Goal: Task Accomplishment & Management: Manage account settings

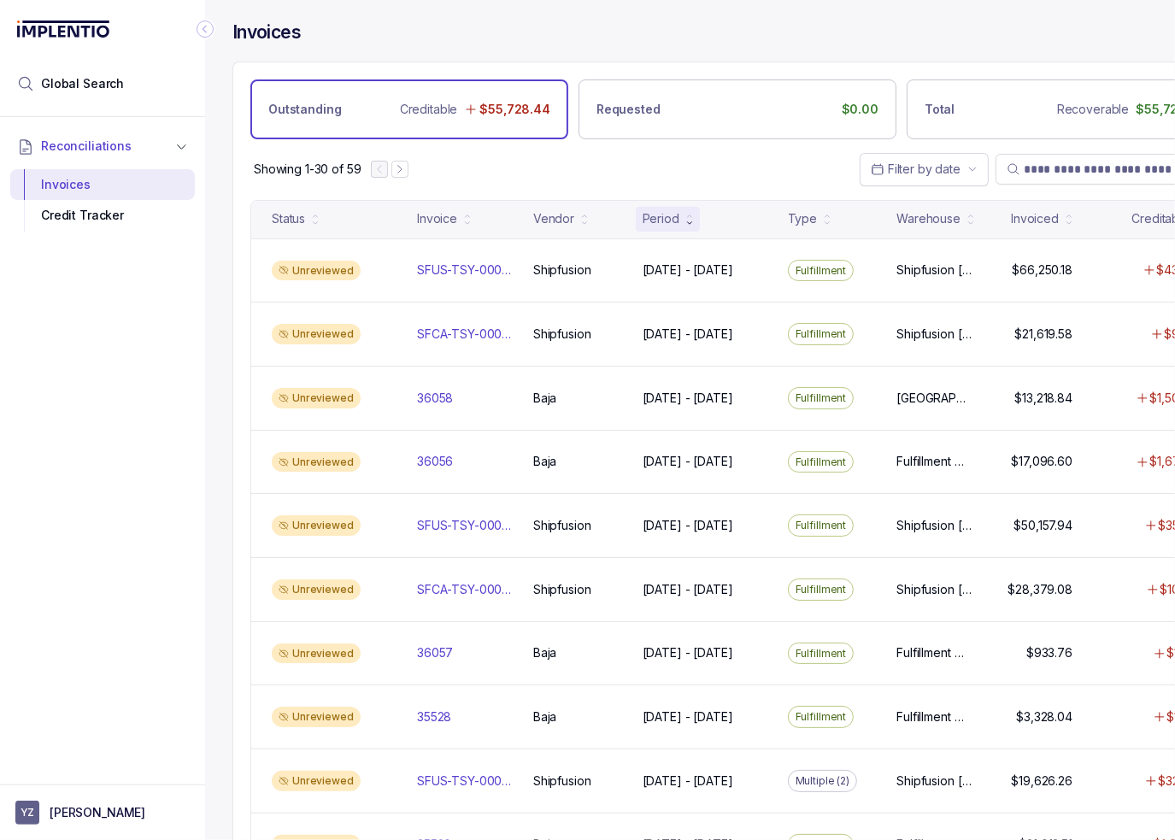
click at [208, 31] on icon "Collapse Icon" at bounding box center [204, 29] width 17 height 17
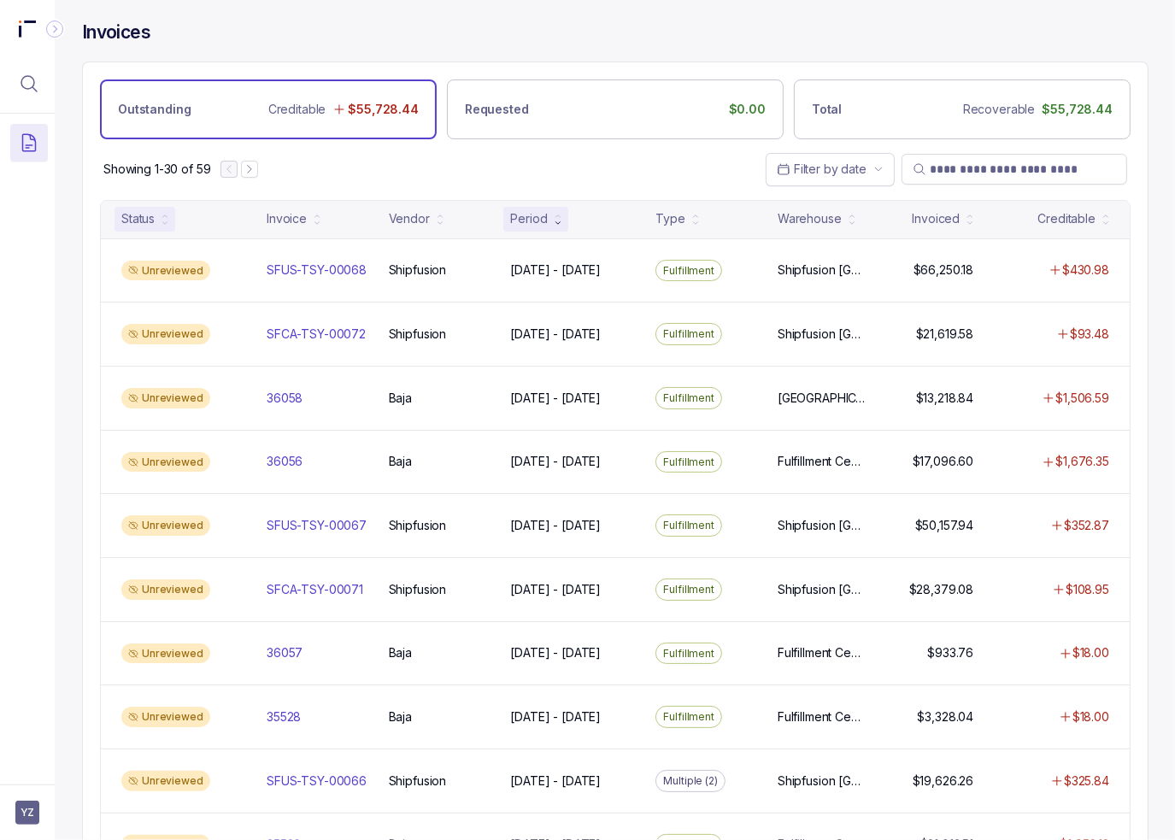
click at [161, 218] on div "Status" at bounding box center [144, 219] width 61 height 24
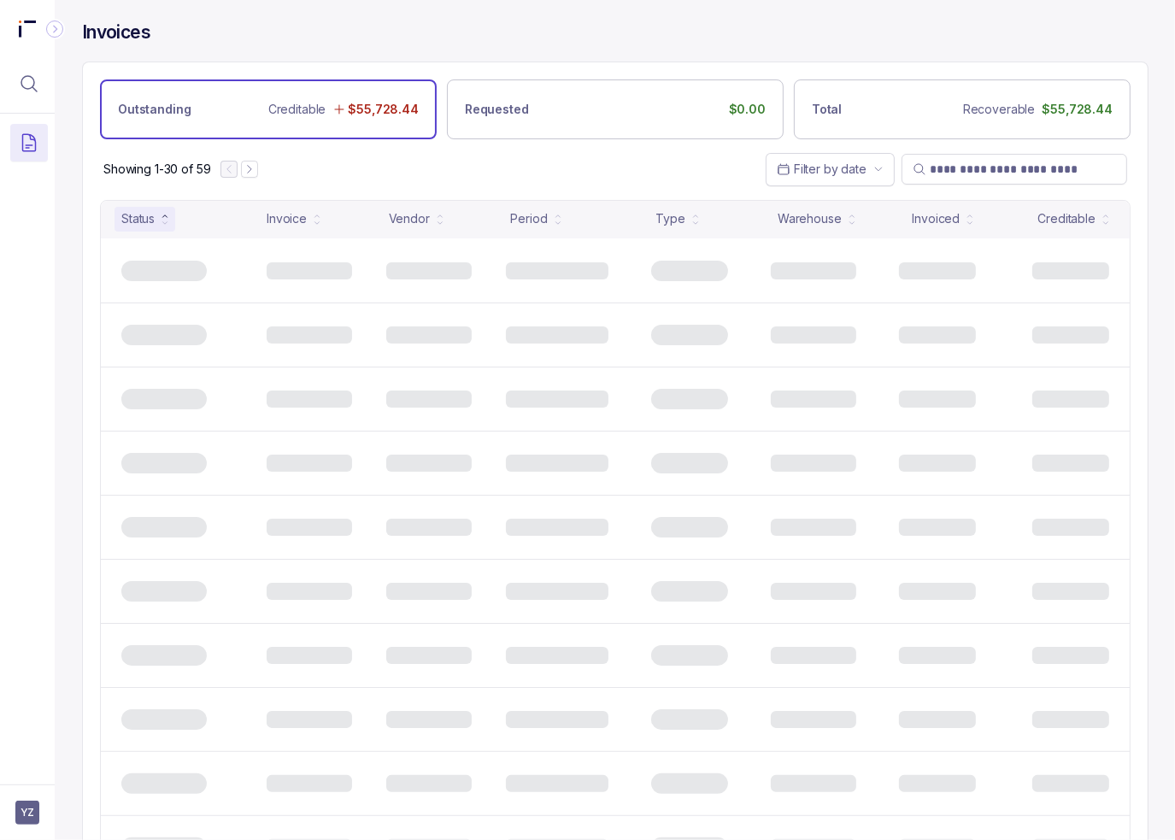
click at [161, 218] on div "Status" at bounding box center [144, 219] width 61 height 24
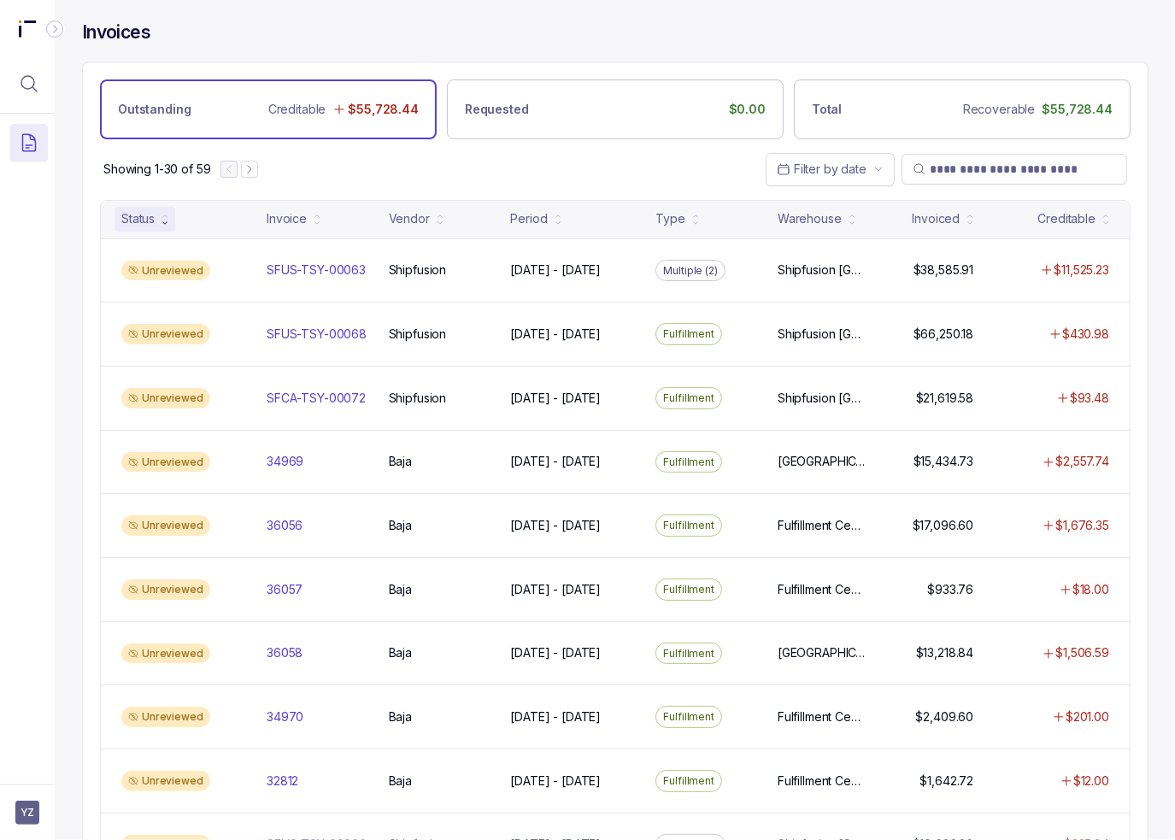
click at [354, 156] on div "Showing 1-30 of 59 Filter by date" at bounding box center [615, 169] width 1064 height 60
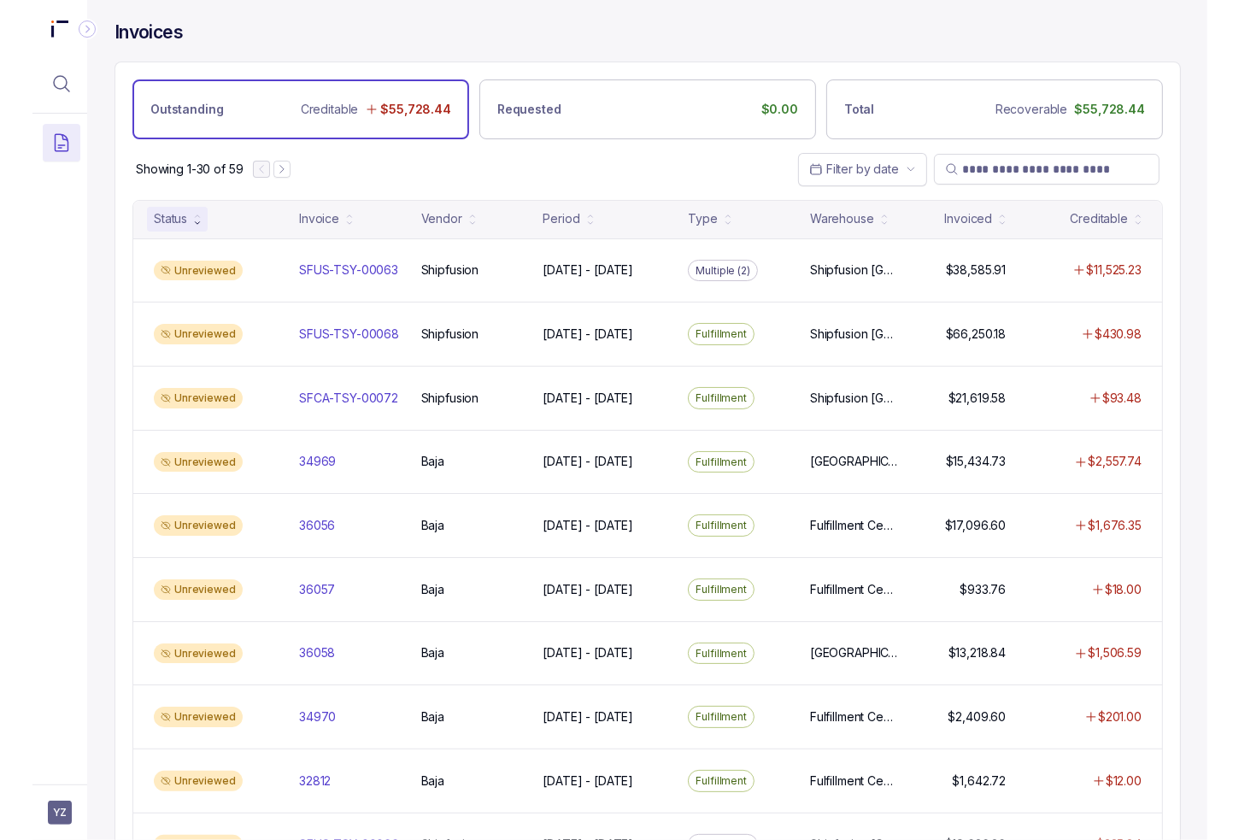
scroll to position [551, 0]
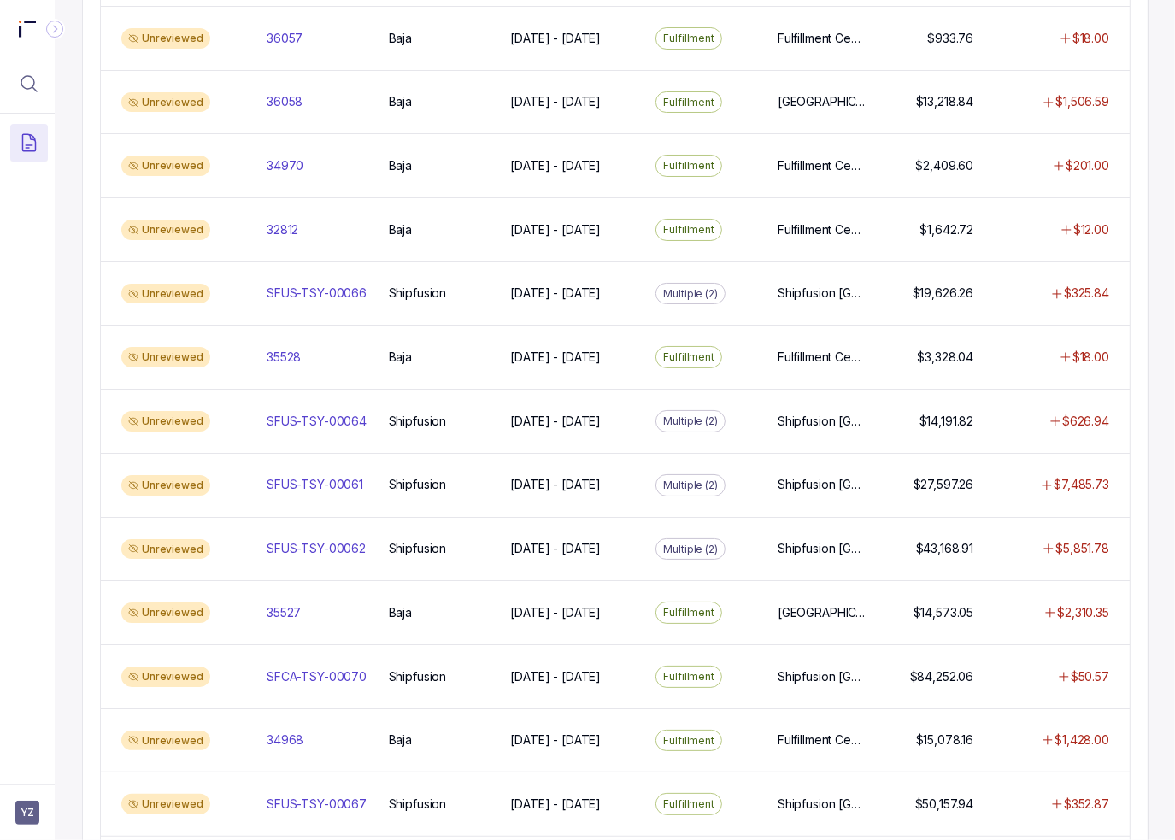
click at [72, 334] on div "Invoices Outstanding Creditable $55,728.44 Requested $0.00 Total Recoverable $5…" at bounding box center [615, 420] width 1120 height 840
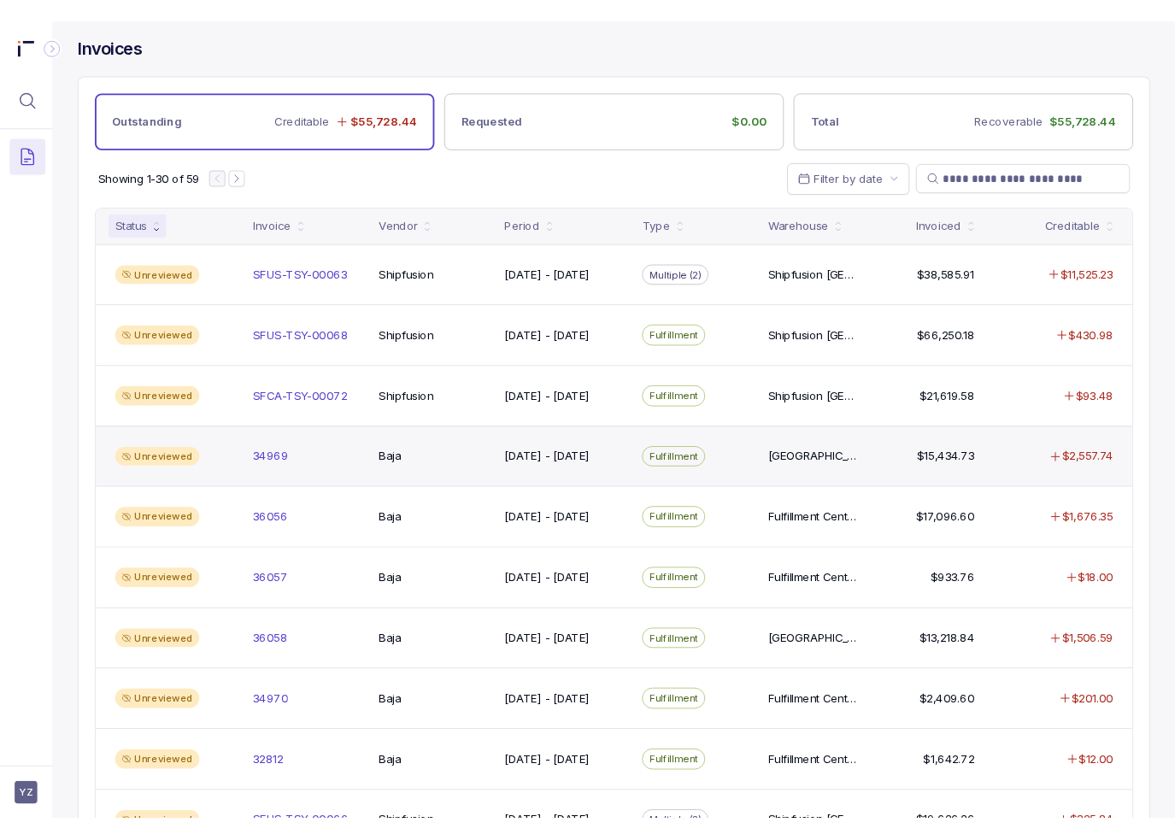
scroll to position [0, 0]
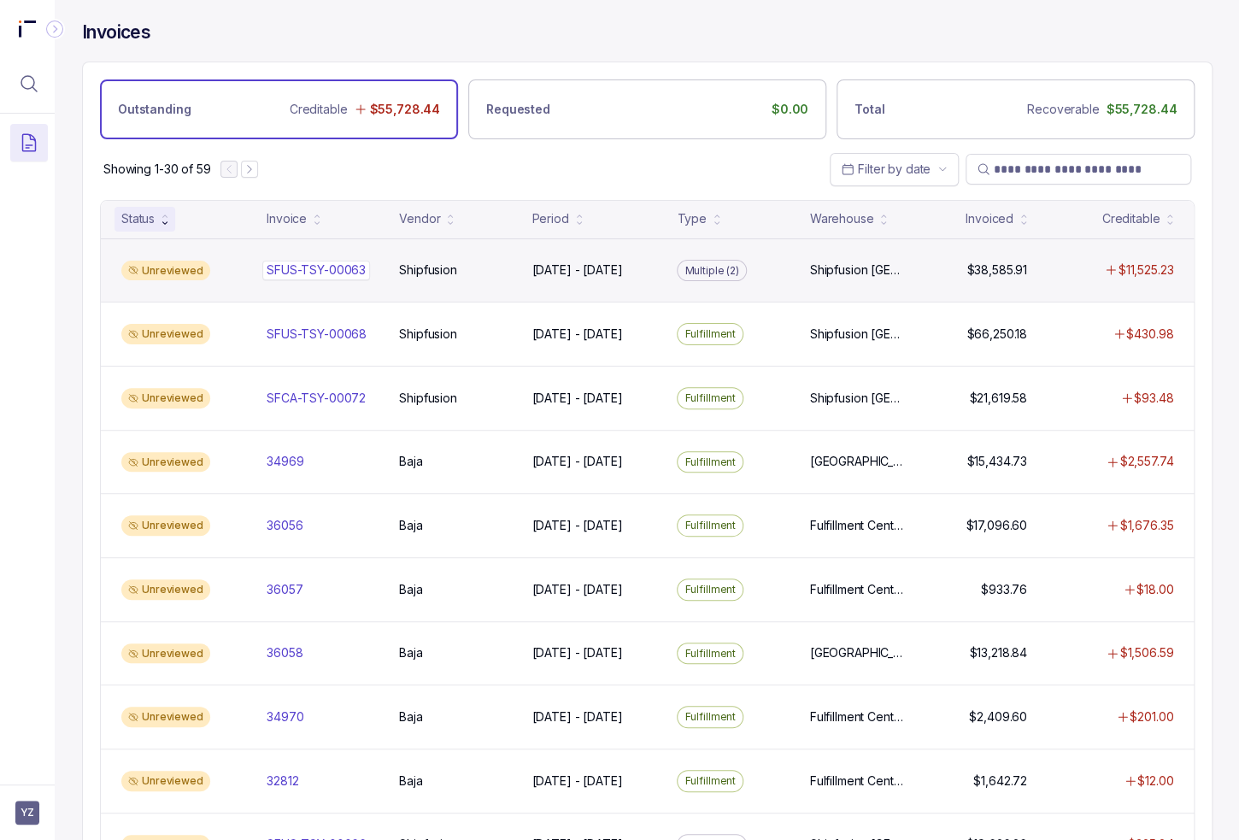
click at [342, 261] on p "SFUS-TSY-00063" at bounding box center [316, 270] width 108 height 19
click at [352, 273] on div "SFUS-TSY-00063 SFUS-TSY-00063" at bounding box center [316, 269] width 99 height 17
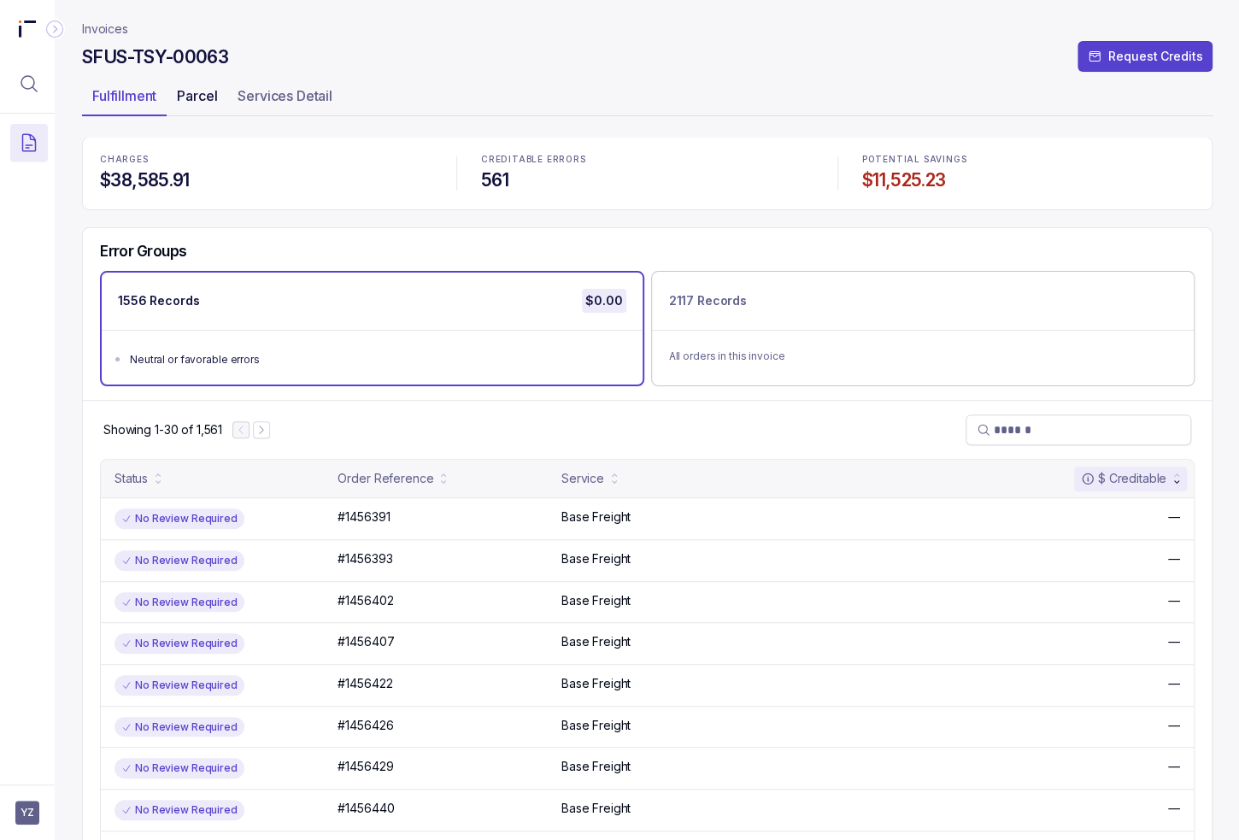
click at [204, 105] on p "Parcel" at bounding box center [197, 95] width 40 height 21
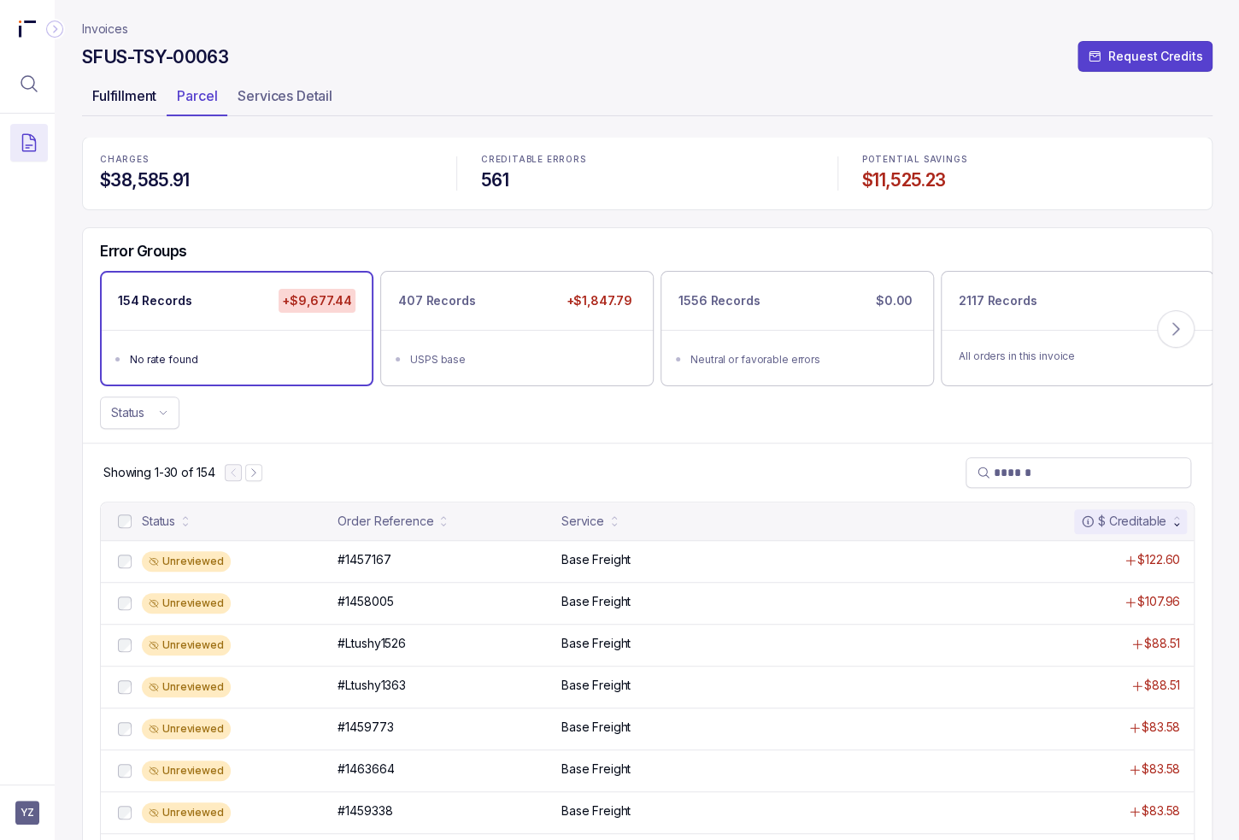
click at [136, 98] on p "Fulfillment" at bounding box center [124, 95] width 64 height 21
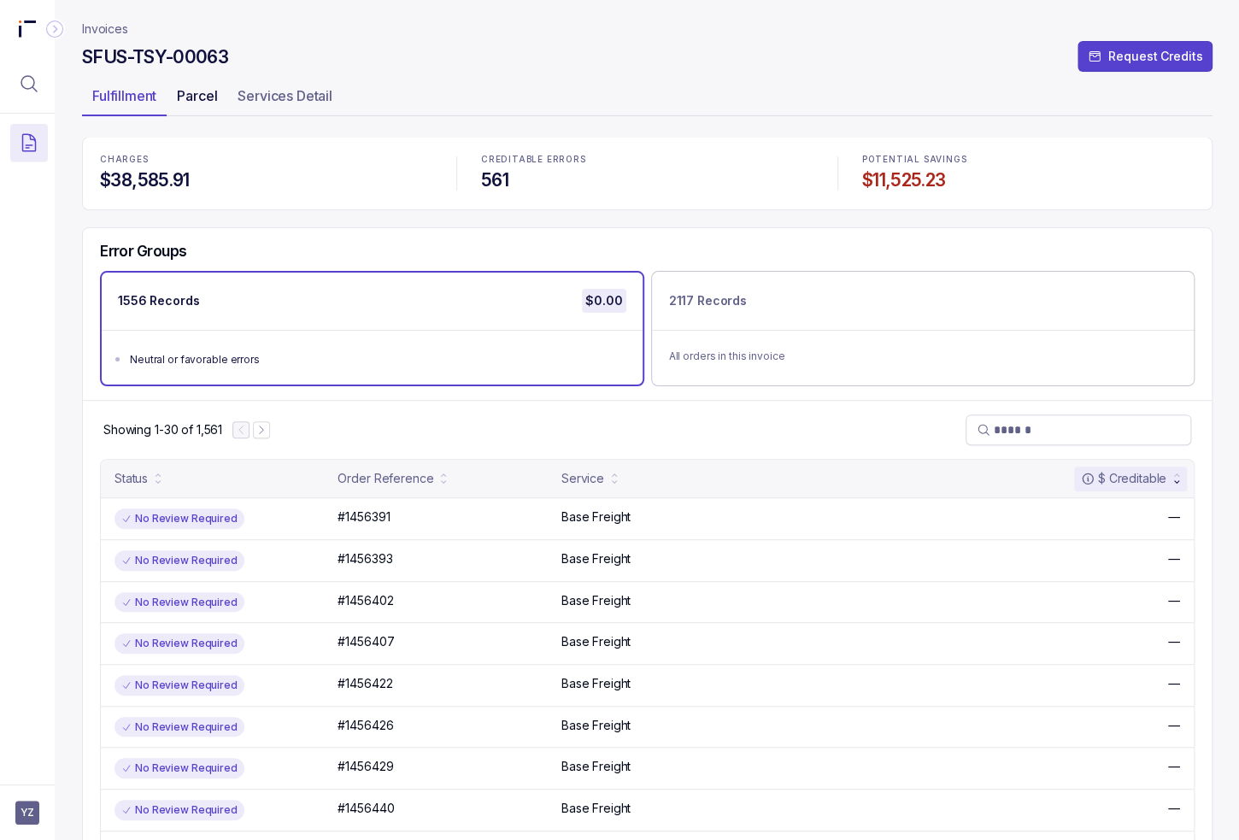
click at [205, 94] on p "Parcel" at bounding box center [197, 95] width 40 height 21
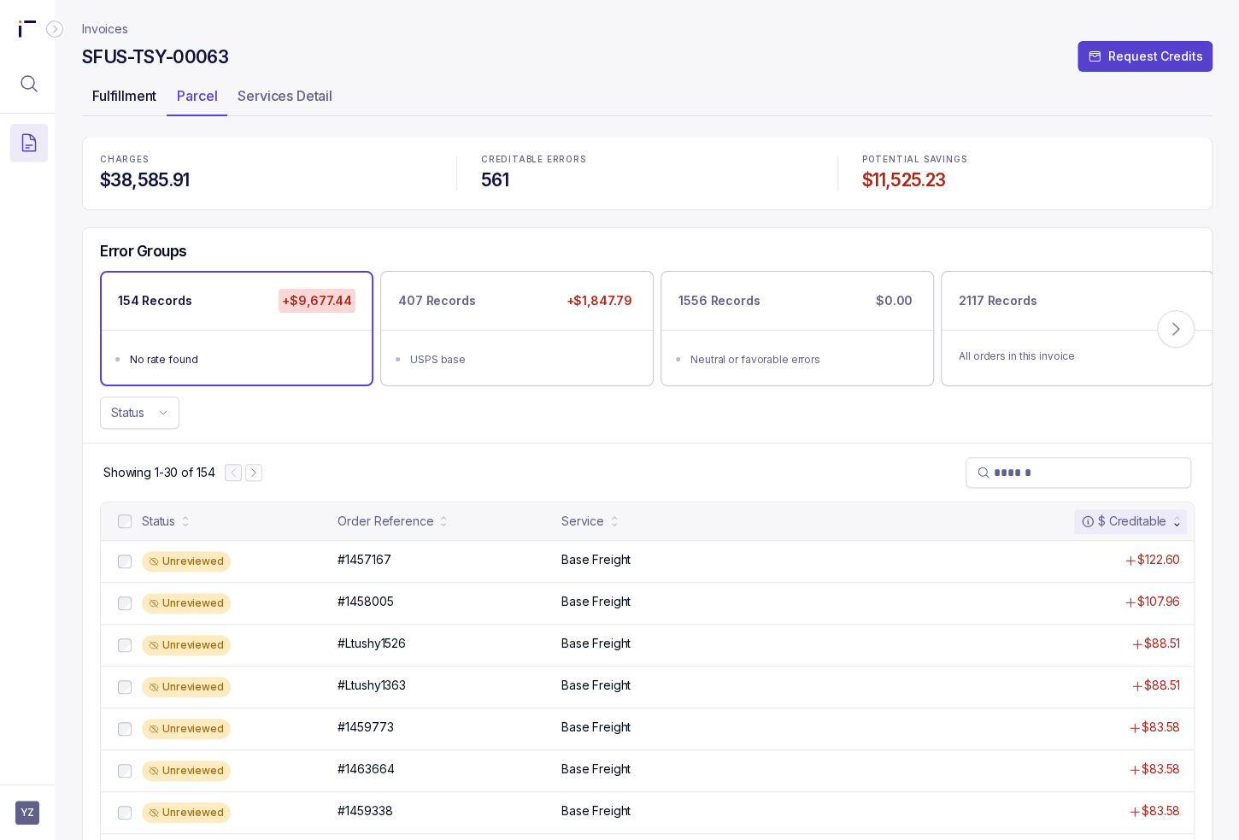
click at [123, 94] on p "Fulfillment" at bounding box center [124, 95] width 64 height 21
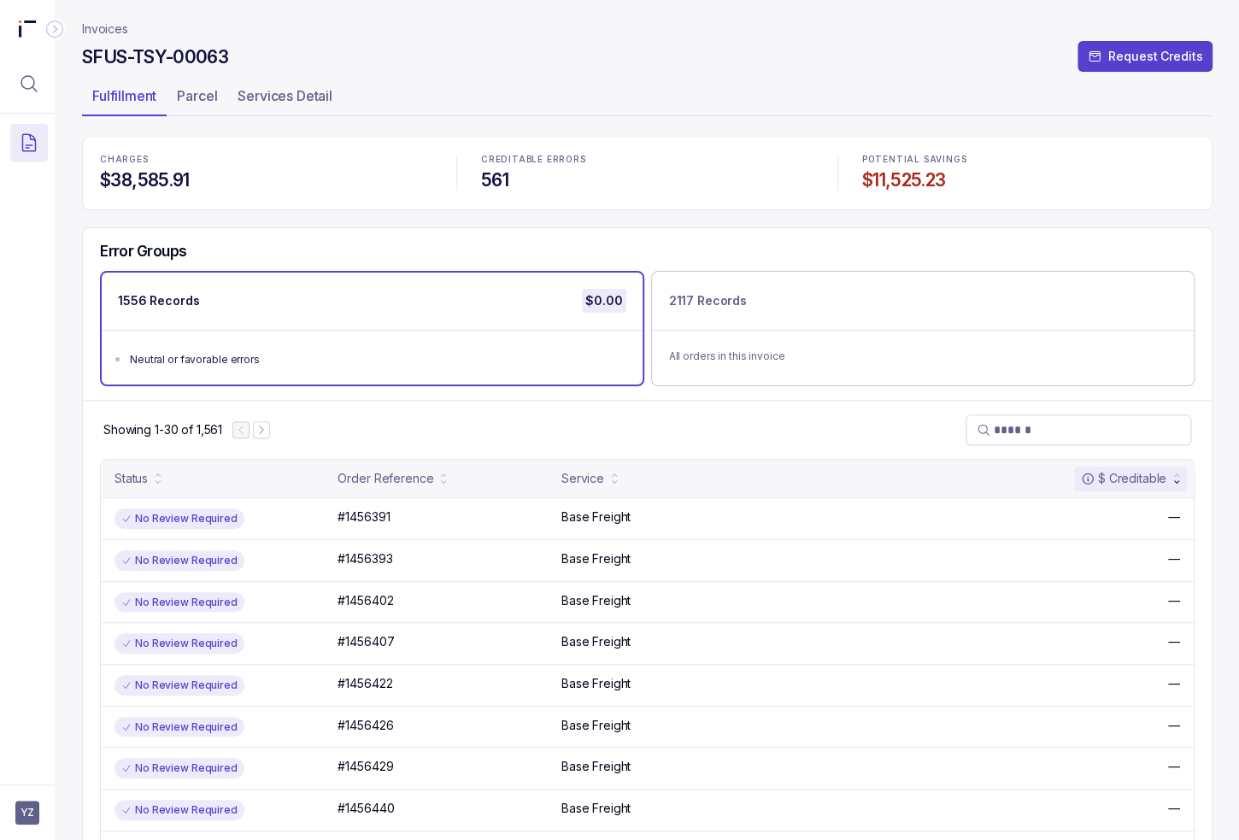
click at [551, 76] on header "Invoices SFUS-TSY-00063 Request Credits Fulfillment Parcel Services Detail" at bounding box center [647, 68] width 1130 height 137
click at [554, 139] on div "CHARGES $38,585.91 CREDITABLE ERRORS 561 POTENTIAL SAVINGS $11,525.23" at bounding box center [647, 173] width 1130 height 73
drag, startPoint x: 217, startPoint y: 88, endPoint x: 248, endPoint y: 105, distance: 35.2
click at [217, 88] on p "Parcel" at bounding box center [197, 95] width 40 height 21
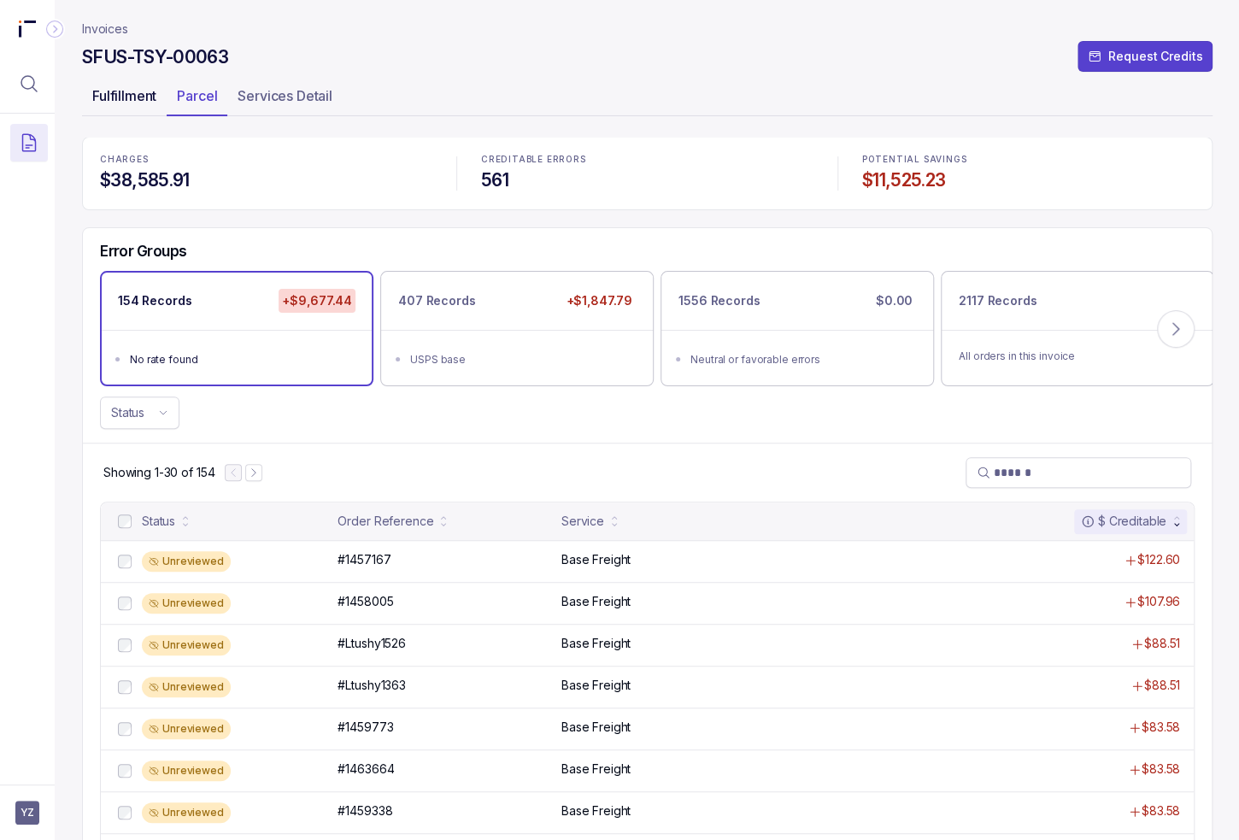
click at [115, 98] on p "Fulfillment" at bounding box center [124, 95] width 64 height 21
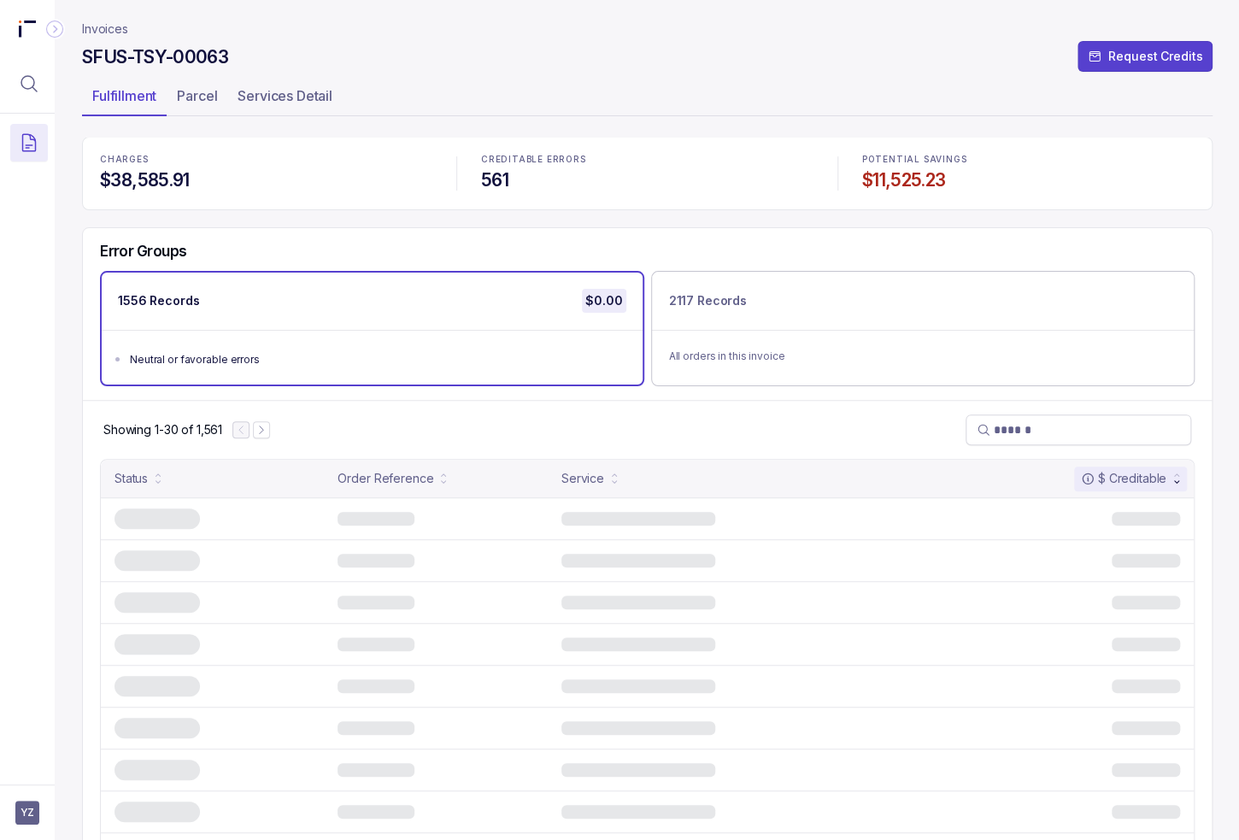
click at [564, 83] on ul "Fulfillment Parcel Services Detail" at bounding box center [647, 99] width 1130 height 34
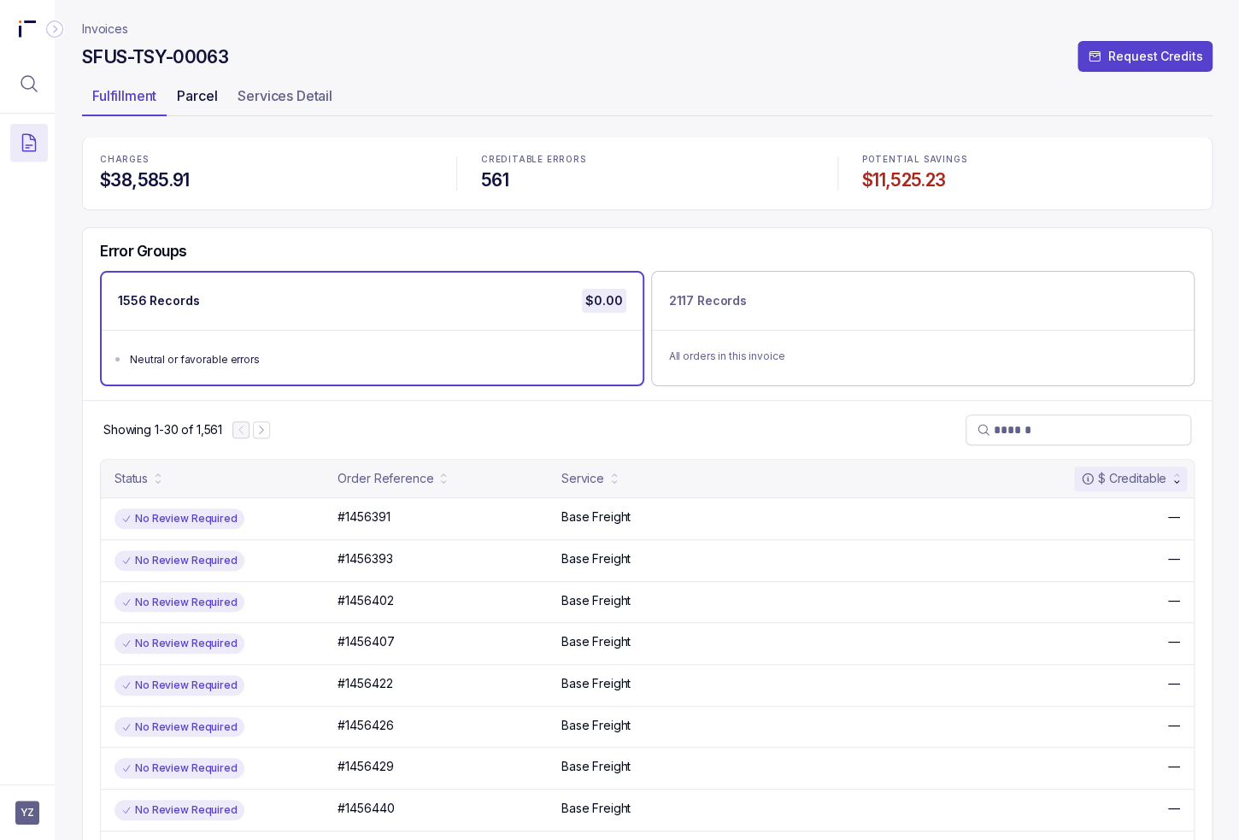
click at [207, 99] on p "Parcel" at bounding box center [197, 95] width 40 height 21
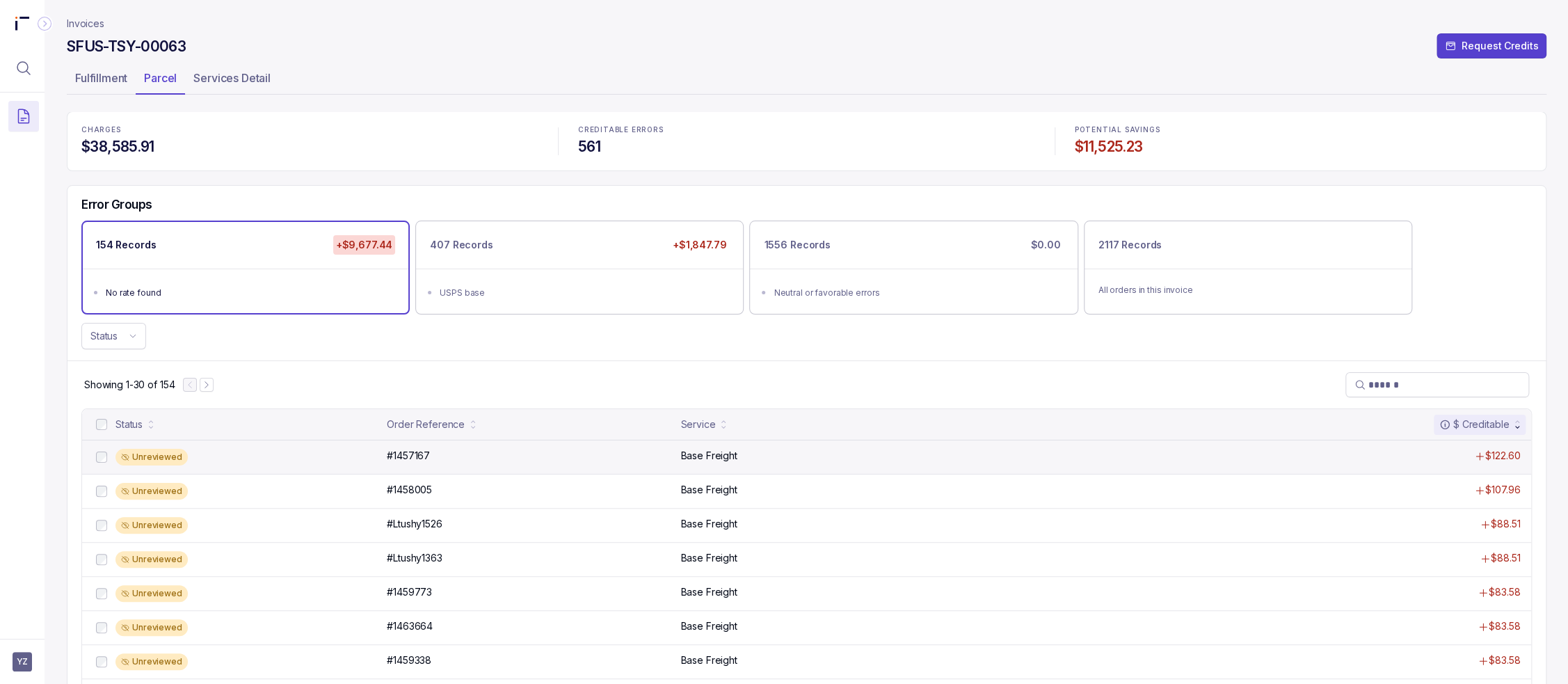
click at [821, 453] on div "Base Freight" at bounding box center [953, 455] width 545 height 14
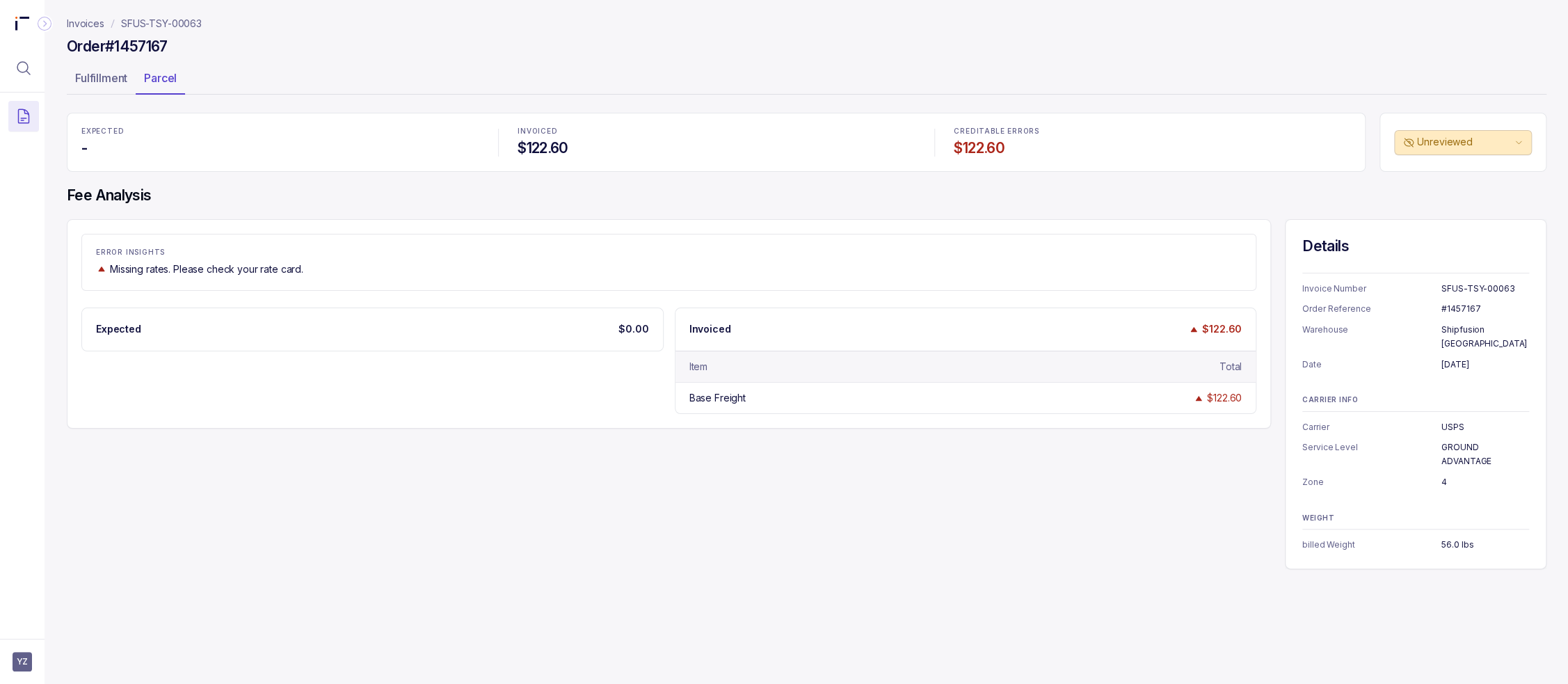
click at [795, 450] on div "ERROR INSIGHTS Missing rates. Please check your rate card. Expected $0.00 Invoi…" at bounding box center [806, 394] width 1479 height 350
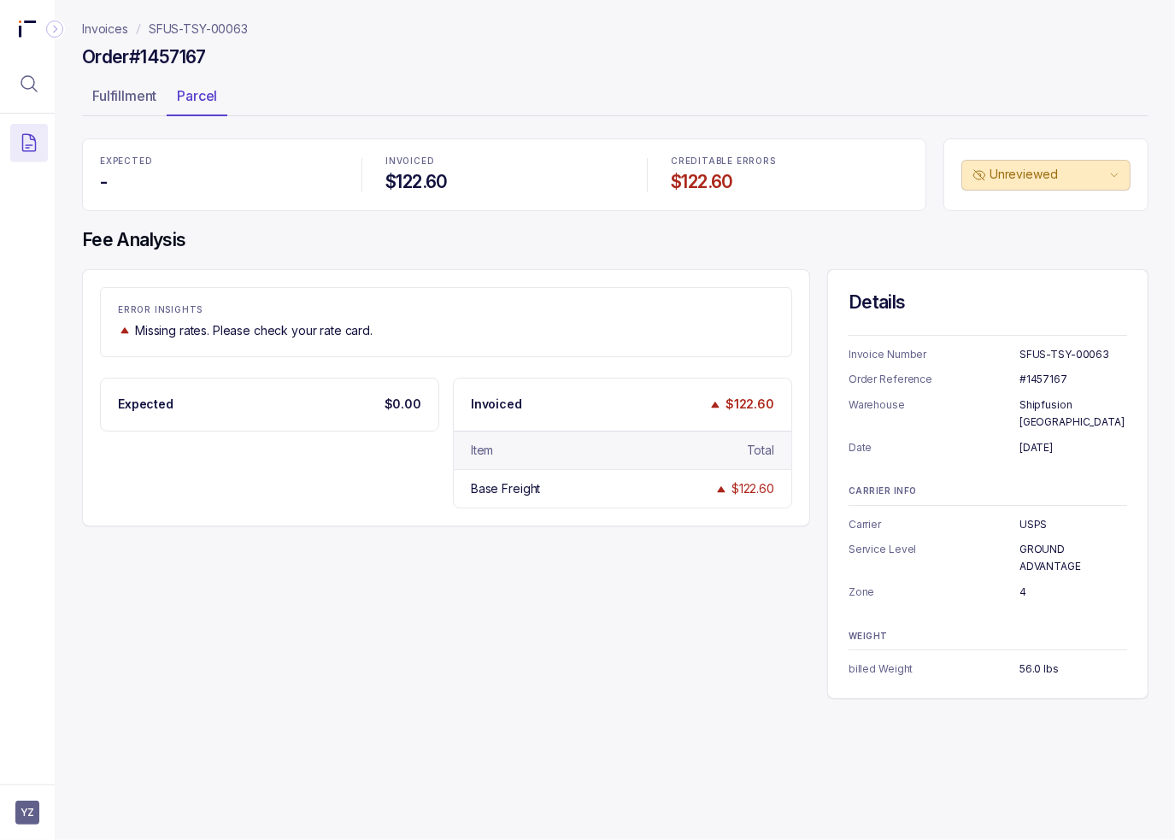
drag, startPoint x: 501, startPoint y: 724, endPoint x: 311, endPoint y: 648, distance: 204.3
click at [501, 724] on div "Invoices SFUS-TSY-00063 Order #1457167 Fulfillment Parcel EXPECTED - INVOICED $…" at bounding box center [608, 420] width 1107 height 840
click at [76, 489] on div "Invoices SFUS-TSY-00063 Order #1457167 Fulfillment Parcel EXPECTED - INVOICED $…" at bounding box center [608, 420] width 1107 height 840
click at [395, 117] on header "Invoices SFUS-TSY-00063 Order #1457167 Fulfillment Parcel" at bounding box center [615, 69] width 1066 height 138
click at [297, 117] on header "Invoices SFUS-TSY-00063 Order #1457167 Fulfillment Parcel" at bounding box center [615, 69] width 1066 height 138
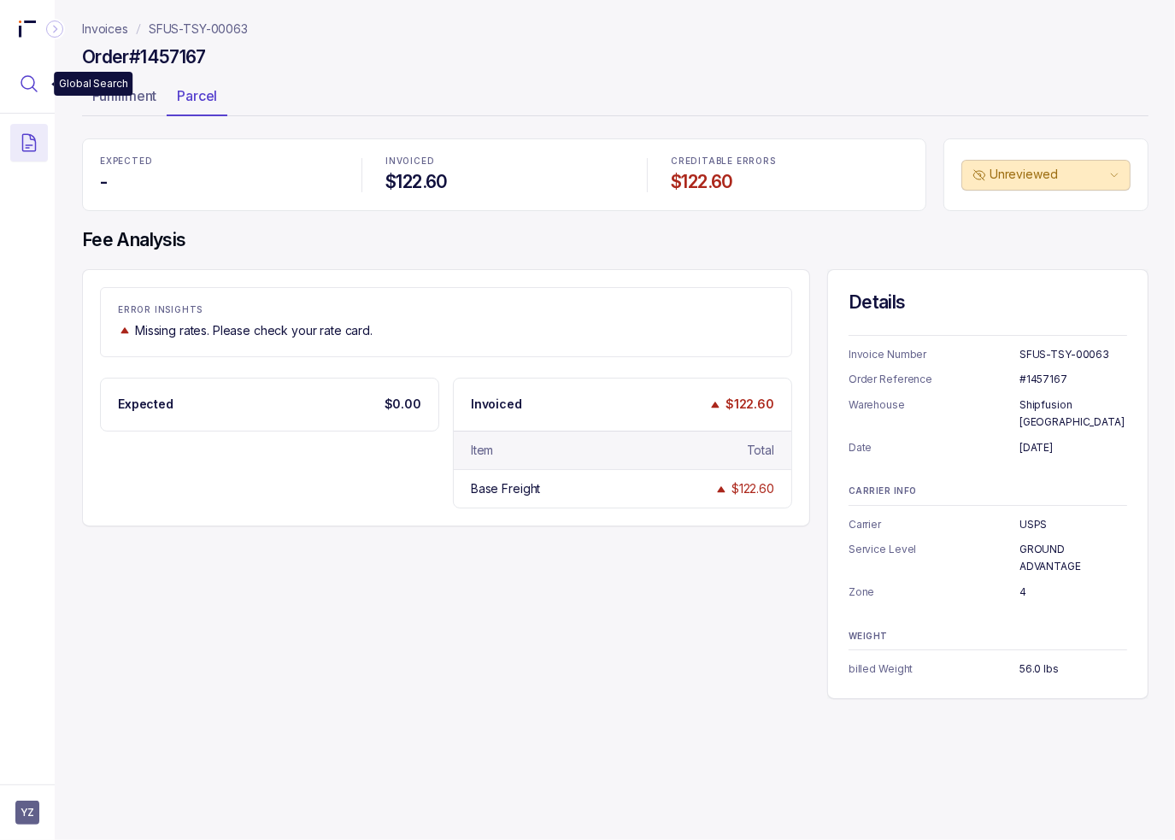
click at [35, 79] on icon "Menu Icon Button MagnifyingGlassIcon" at bounding box center [29, 83] width 21 height 21
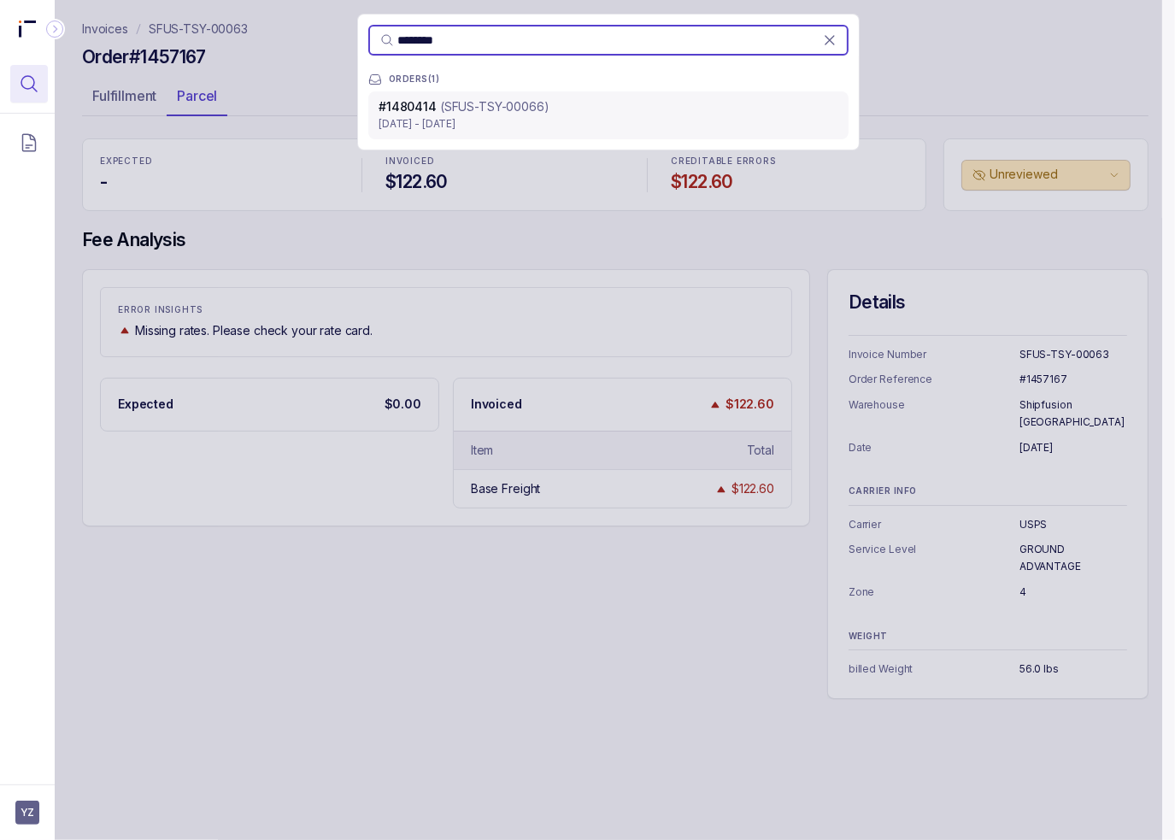
type input "********"
click at [483, 114] on p "(SFUS-TSY-00066)" at bounding box center [494, 106] width 109 height 17
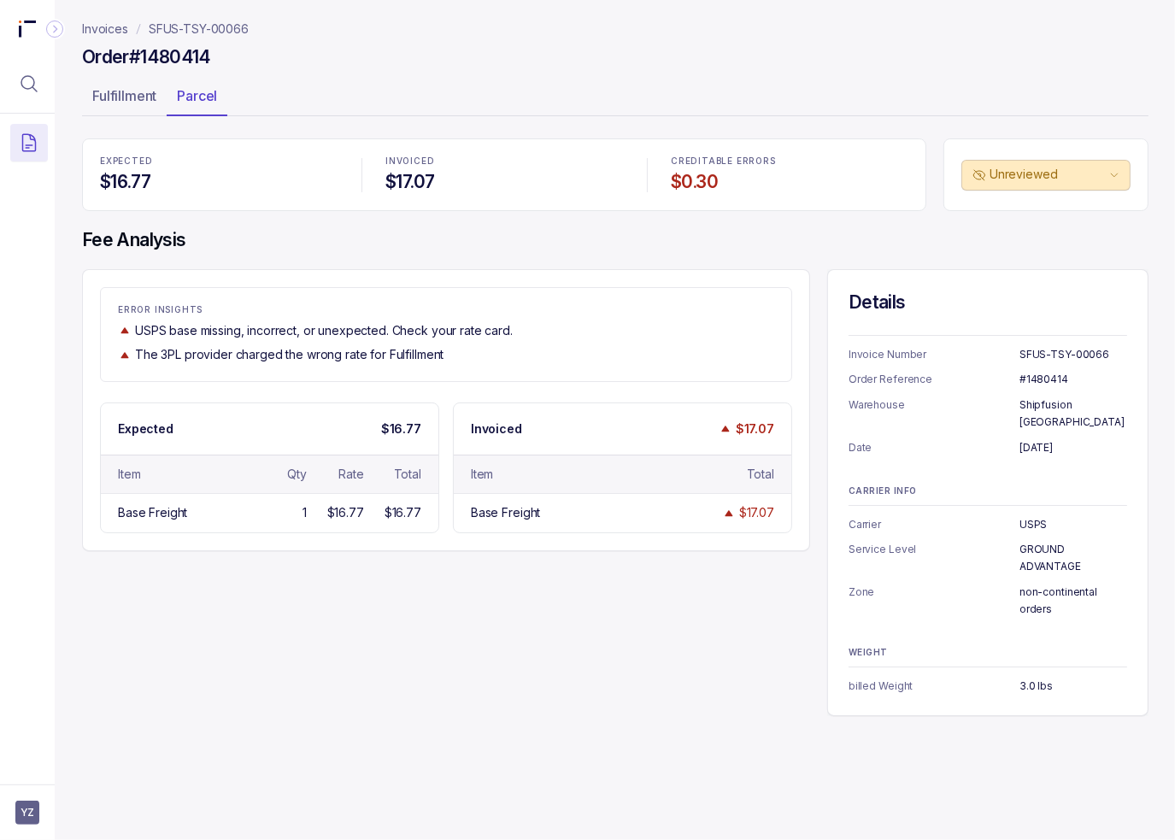
click at [475, 577] on div "ERROR INSIGHTS USPS base missing, incorrect, or unexpected. Check your rate car…" at bounding box center [615, 492] width 1066 height 446
click at [420, 245] on h4 "Fee Analysis" at bounding box center [615, 240] width 1066 height 24
click at [137, 96] on p "Fulfillment" at bounding box center [124, 95] width 64 height 21
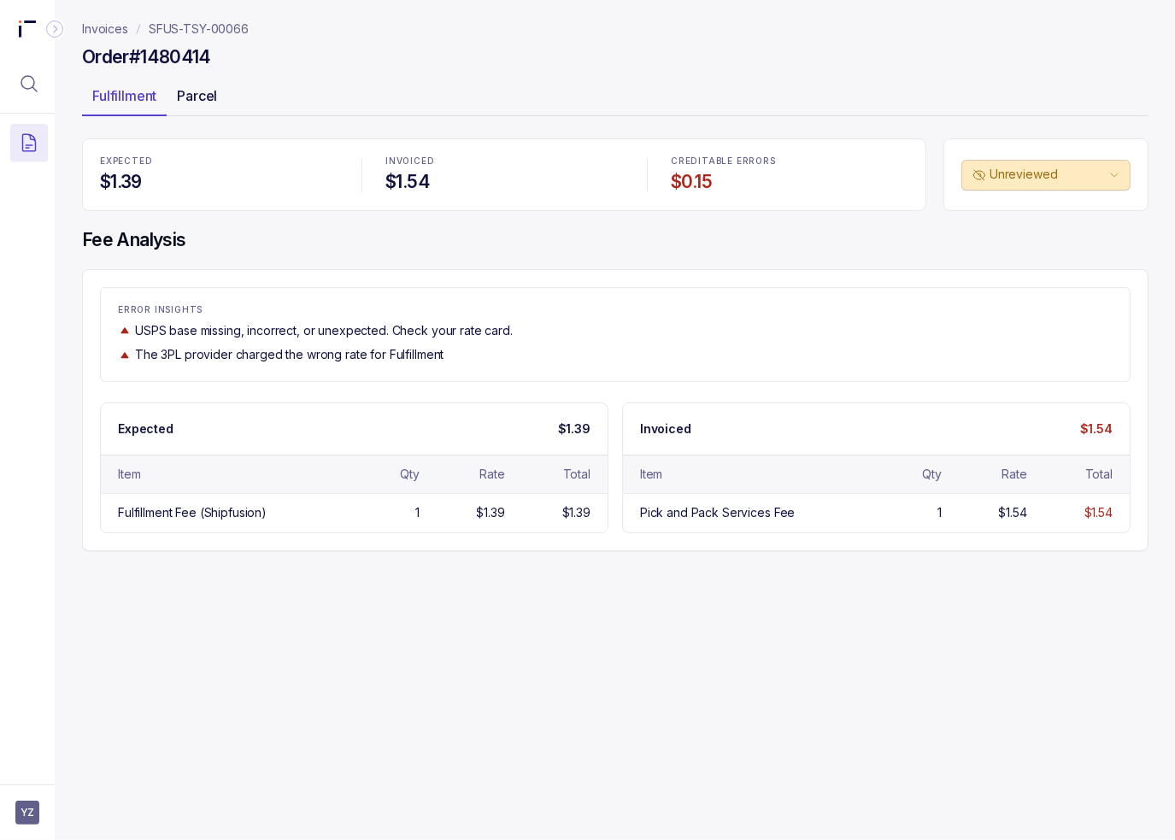
click at [181, 96] on p "Parcel" at bounding box center [197, 95] width 40 height 21
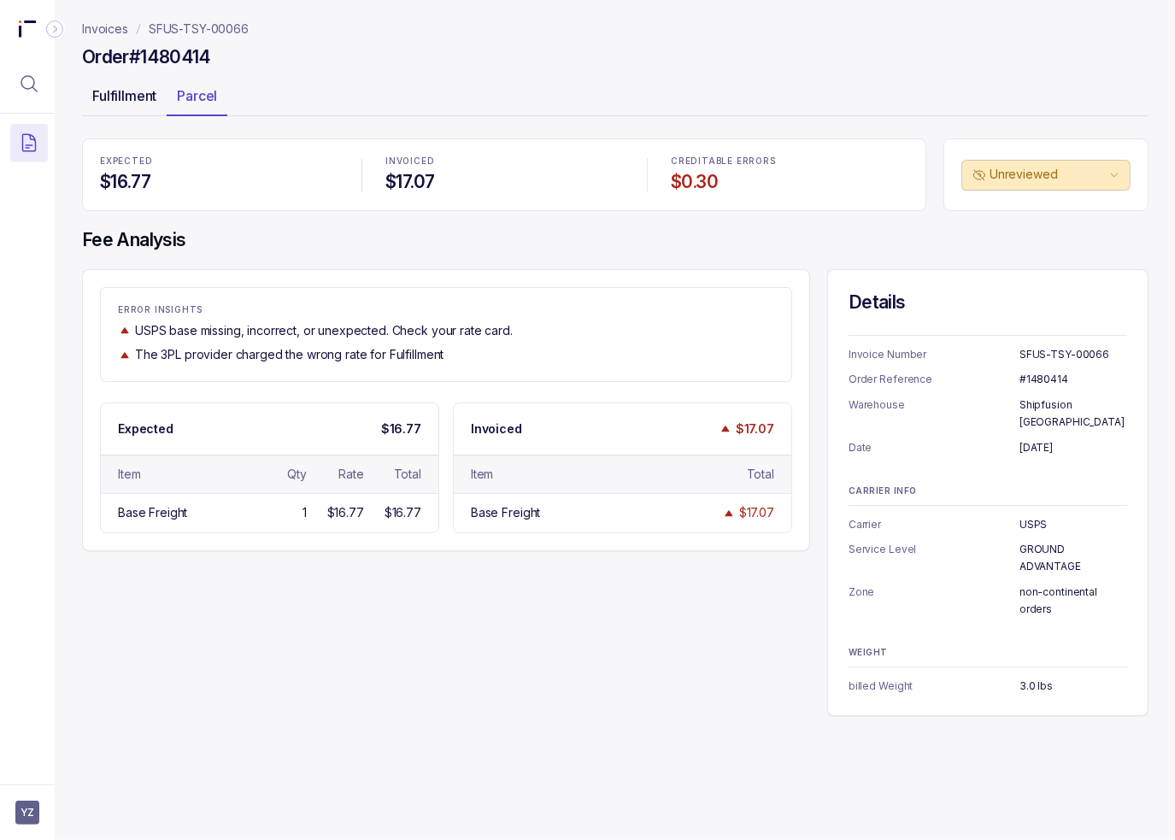
click at [105, 100] on p "Fulfillment" at bounding box center [124, 95] width 64 height 21
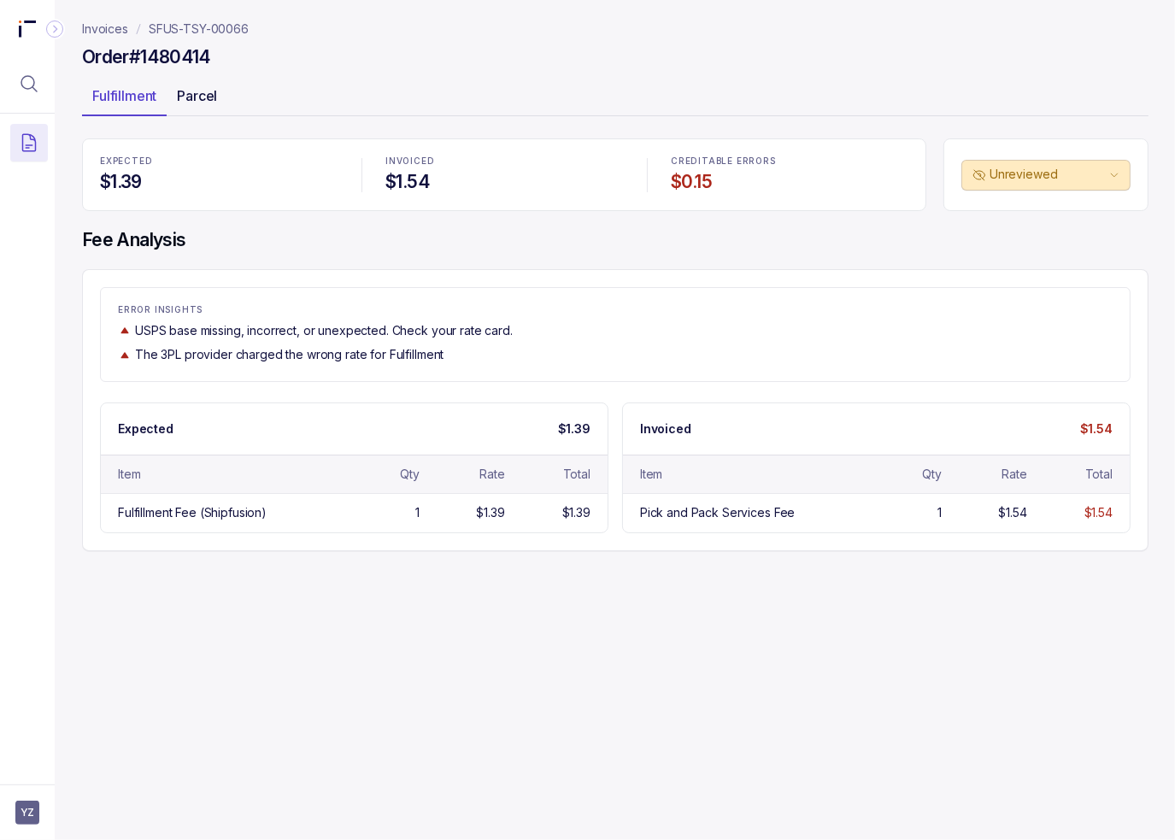
click at [182, 105] on p "Parcel" at bounding box center [197, 95] width 40 height 21
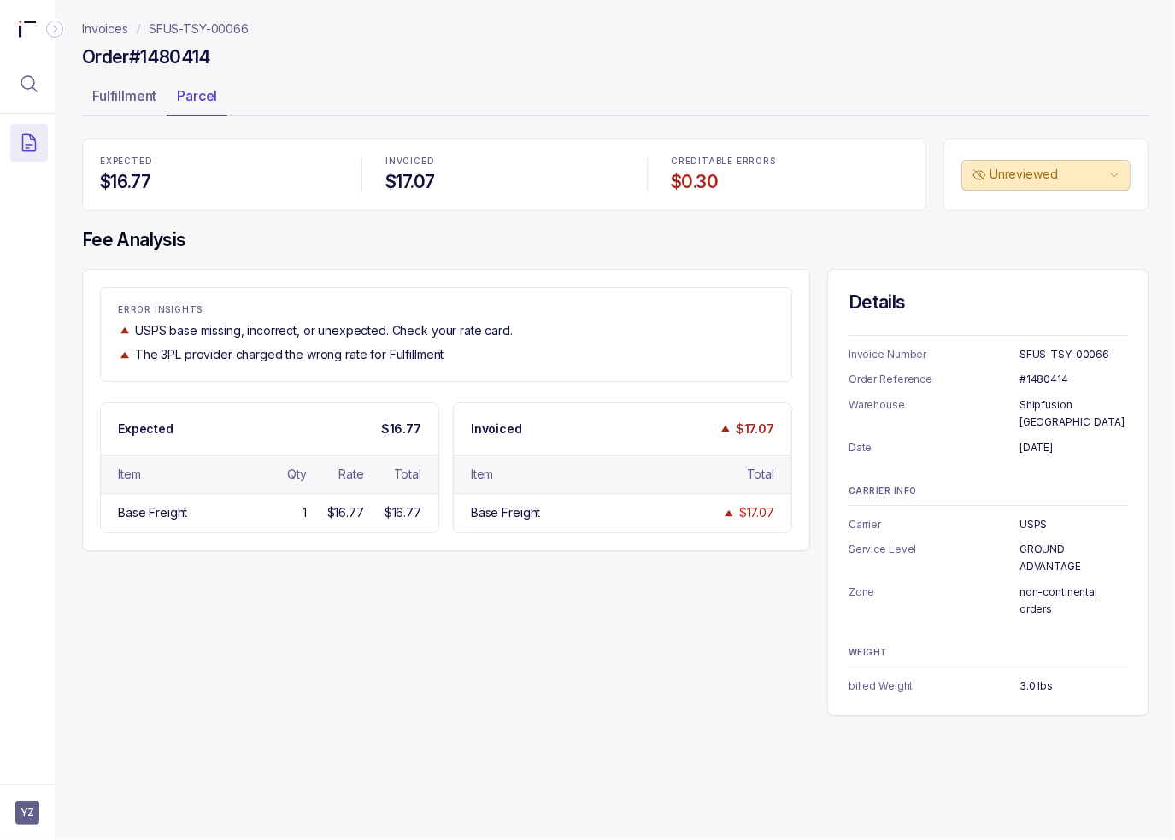
click at [533, 66] on div "Order #1480414" at bounding box center [615, 59] width 1066 height 31
drag, startPoint x: 256, startPoint y: 244, endPoint x: 111, endPoint y: 403, distance: 215.3
click at [256, 245] on h4 "Fee Analysis" at bounding box center [615, 240] width 1066 height 24
click at [26, 819] on span "YZ" at bounding box center [27, 812] width 24 height 24
click at [32, 778] on icon at bounding box center [27, 776] width 9 height 10
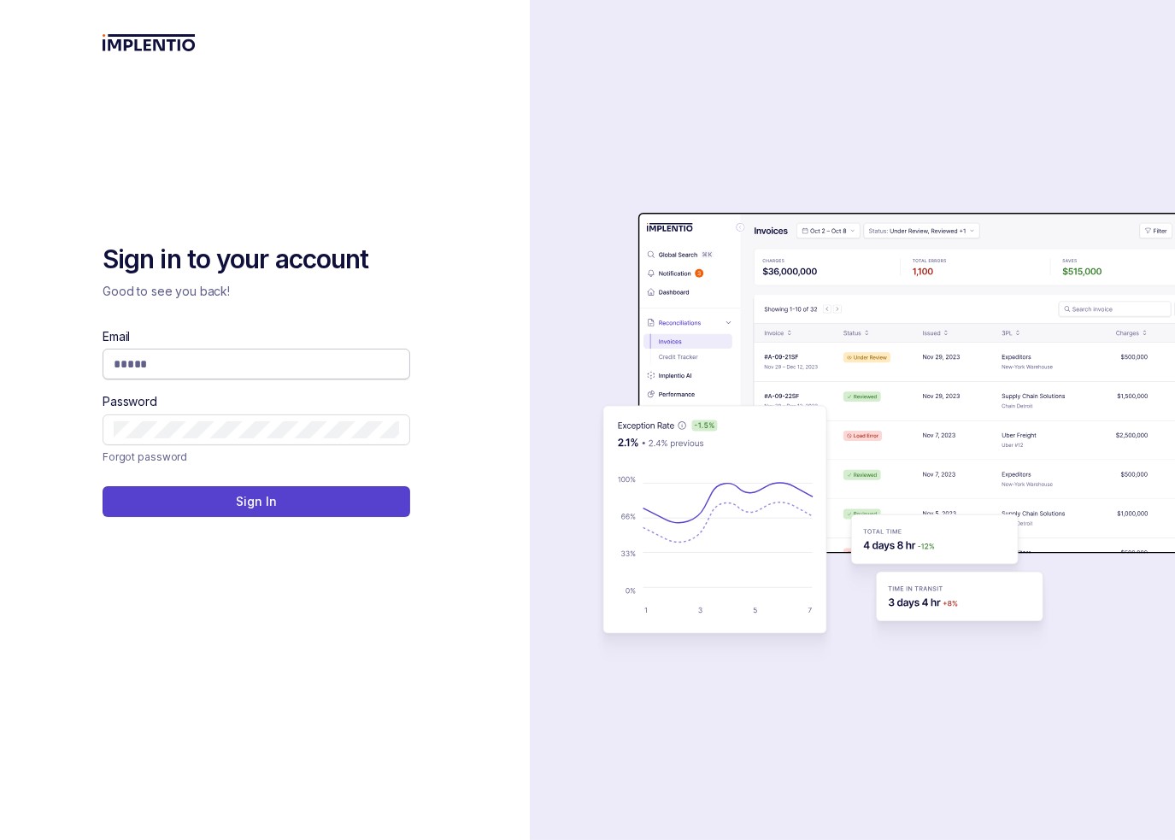
click at [226, 361] on input "Email" at bounding box center [256, 363] width 285 height 17
type input "**********"
